Goal: Find specific page/section: Find specific page/section

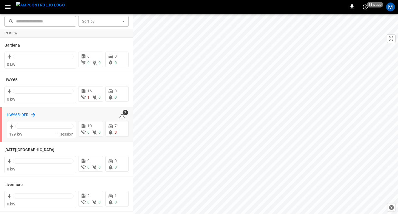
click at [22, 115] on h6 "HWY65-DER" at bounding box center [18, 115] width 22 height 6
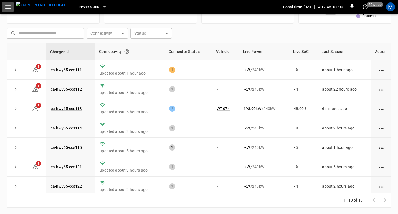
click at [9, 6] on icon "button" at bounding box center [7, 7] width 7 height 7
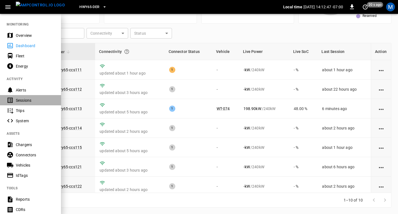
click at [26, 99] on div "Sessions" at bounding box center [35, 101] width 39 height 6
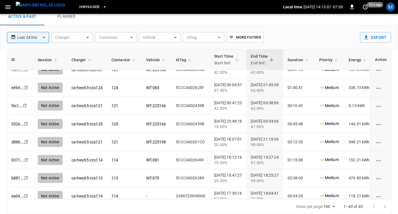
scroll to position [241, 0]
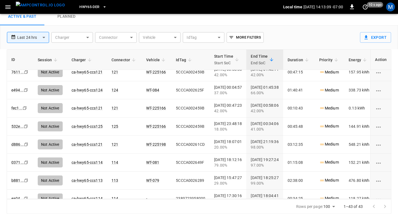
click at [83, 9] on span "HWY65-DER" at bounding box center [89, 7] width 20 height 6
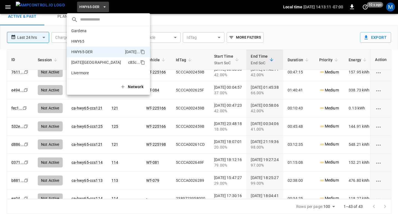
scroll to position [1, 0]
click at [83, 42] on p "HWY65" at bounding box center [98, 43] width 55 height 6
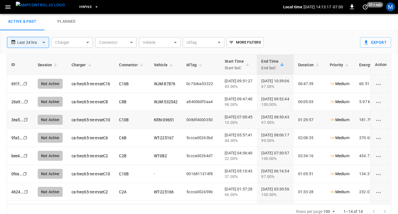
scroll to position [15, 0]
click at [160, 120] on link "KRN-09651" at bounding box center [164, 119] width 22 height 7
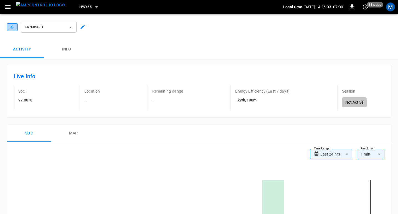
click at [15, 28] on button "button" at bounding box center [12, 27] width 11 height 8
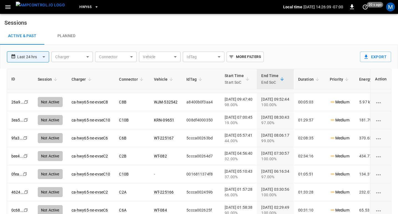
scroll to position [37, 0]
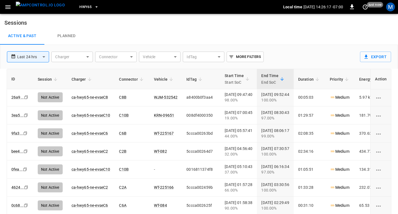
click at [48, 9] on img "menu" at bounding box center [40, 5] width 49 height 7
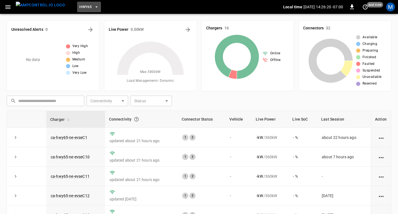
click at [94, 7] on icon "button" at bounding box center [97, 7] width 6 height 6
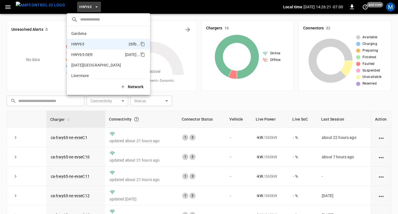
scroll to position [9, 0]
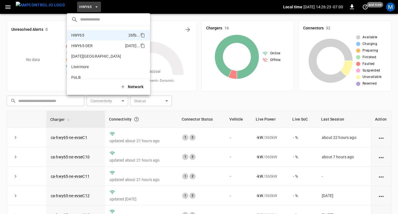
click at [86, 43] on p "HWY65-DER" at bounding box center [97, 46] width 52 height 6
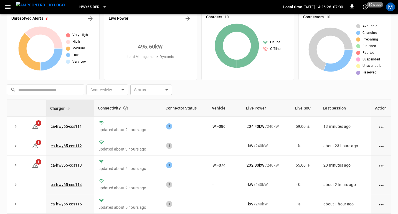
scroll to position [0, 0]
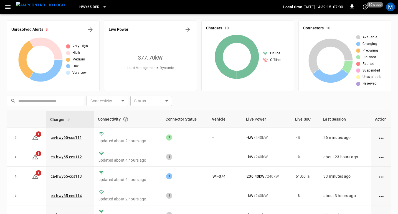
click at [8, 7] on icon "button" at bounding box center [7, 7] width 5 height 4
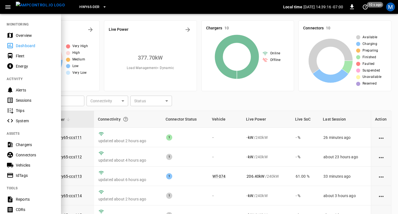
click at [24, 98] on div "Sessions" at bounding box center [35, 101] width 39 height 6
